Goal: Information Seeking & Learning: Learn about a topic

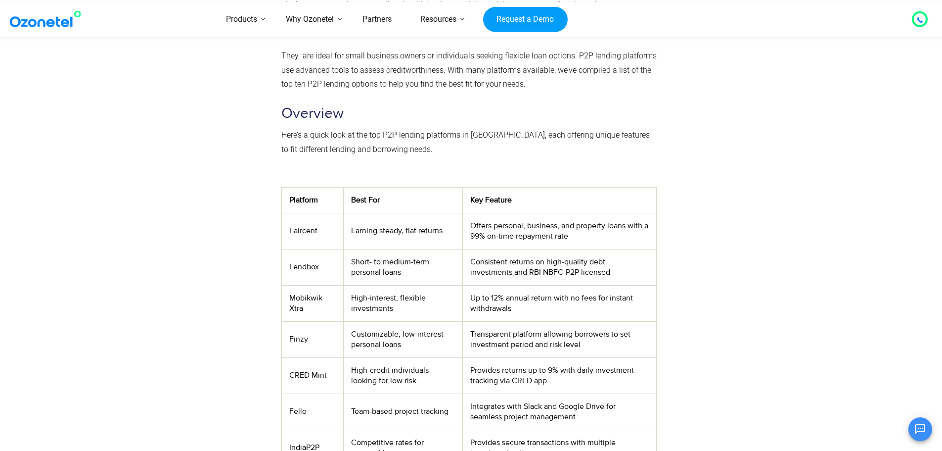
click at [300, 229] on td "Faircent" at bounding box center [312, 231] width 62 height 36
copy td "Faircent"
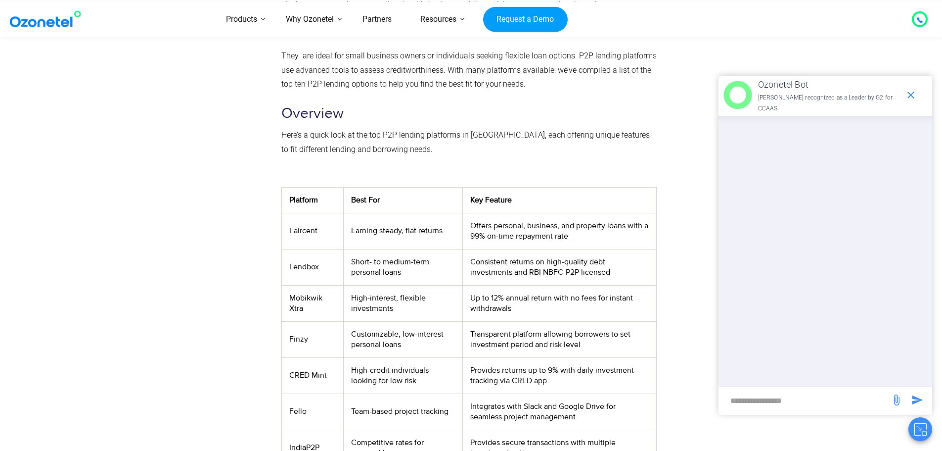
click at [294, 305] on td "Mobikwik Xtra" at bounding box center [312, 303] width 62 height 36
copy td "Mobikwik Xtra"
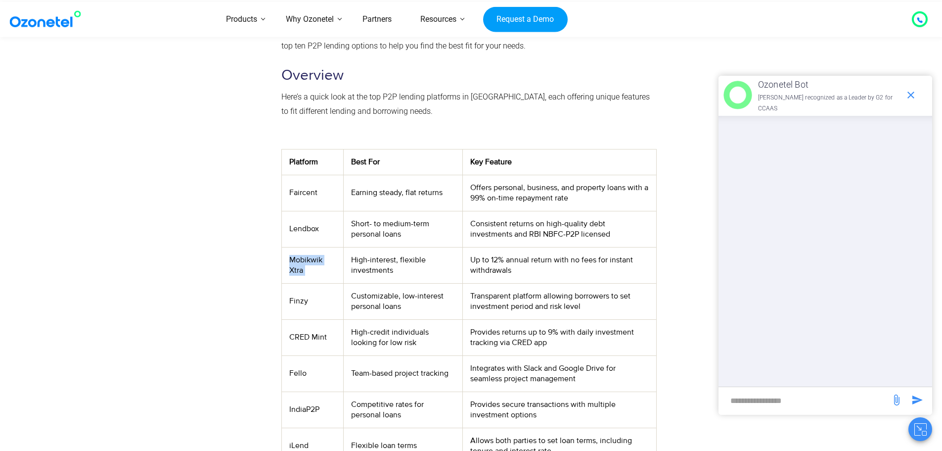
scroll to position [297, 0]
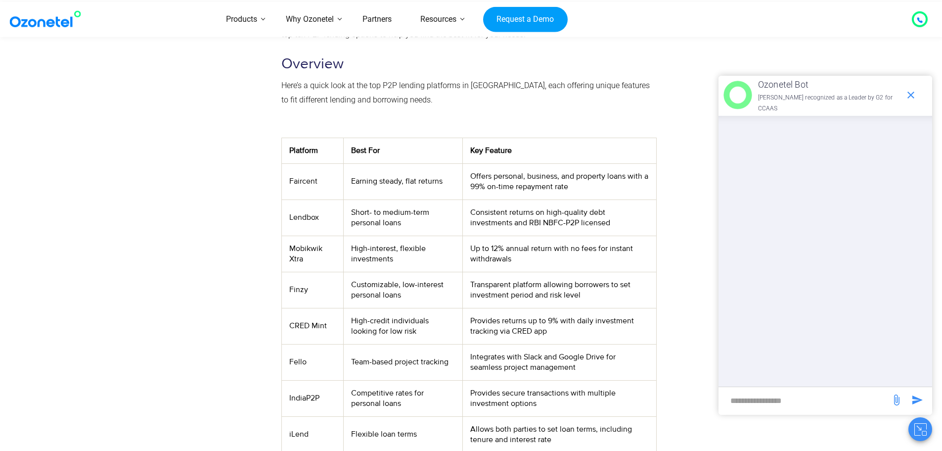
click at [302, 286] on td "Finzy" at bounding box center [312, 290] width 62 height 36
copy td "Finzy"
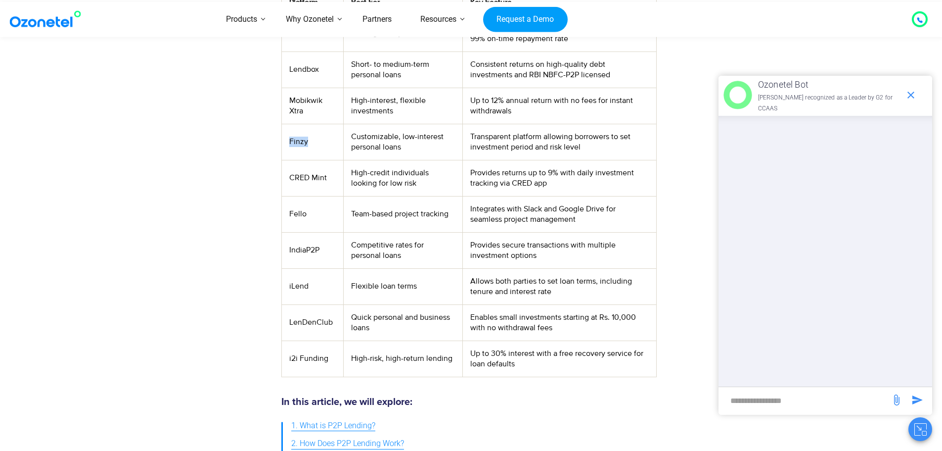
scroll to position [445, 0]
click at [293, 210] on td "Fello" at bounding box center [312, 213] width 62 height 36
click at [306, 251] on td "IndiaP2P" at bounding box center [312, 249] width 62 height 36
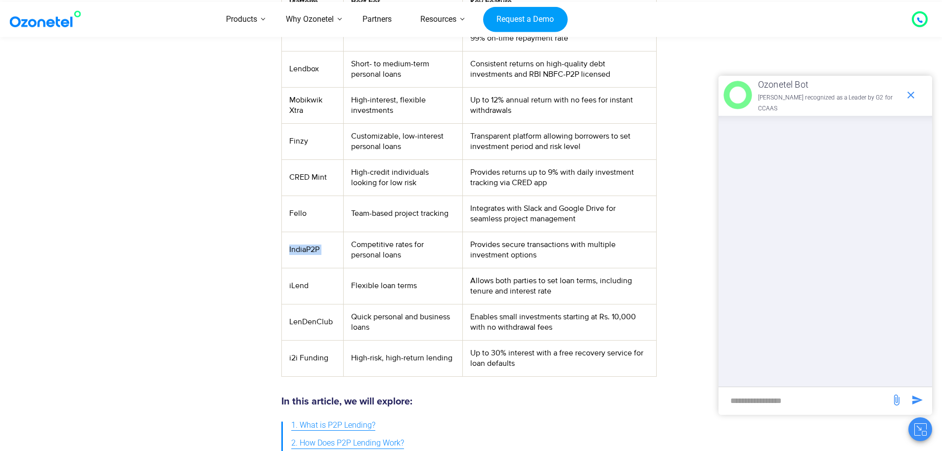
click at [306, 251] on td "IndiaP2P" at bounding box center [312, 249] width 62 height 36
copy td "IndiaP2P"
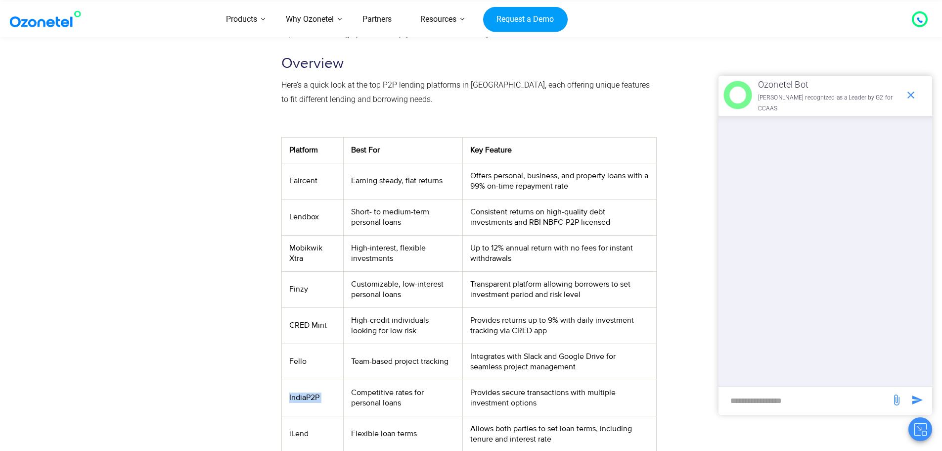
scroll to position [297, 0]
